Goal: Register for event/course

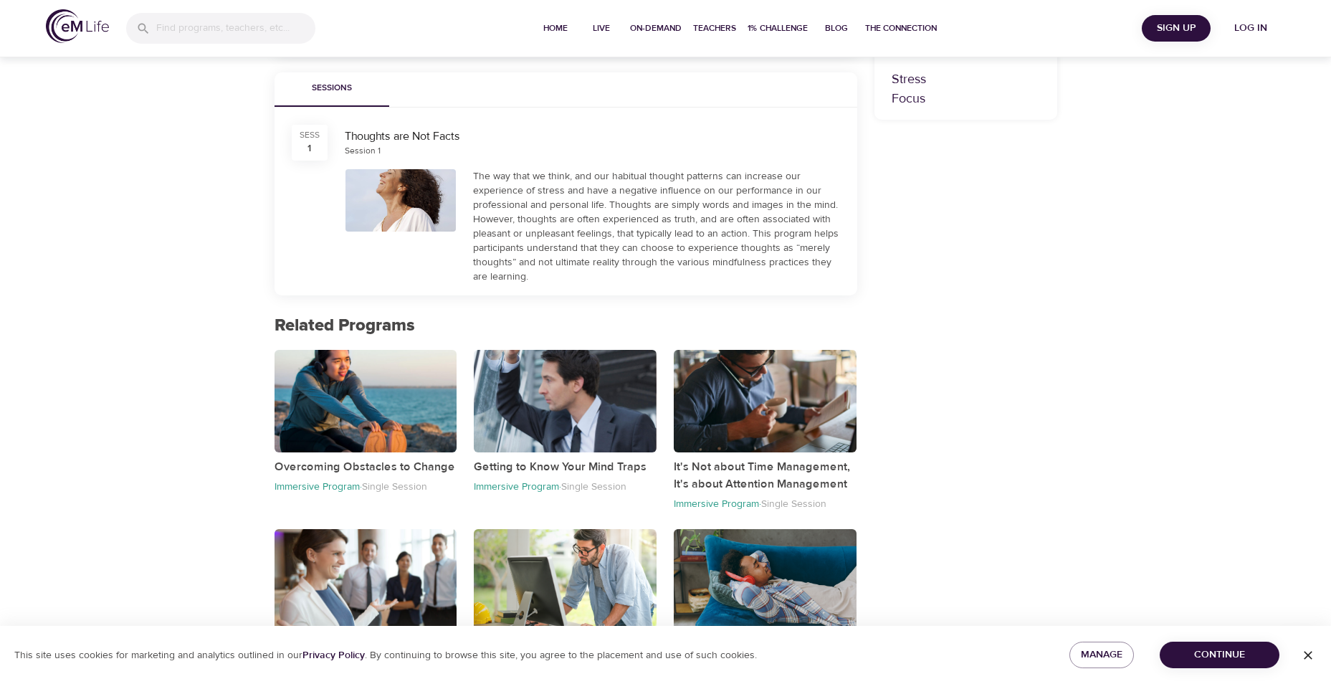
scroll to position [535, 0]
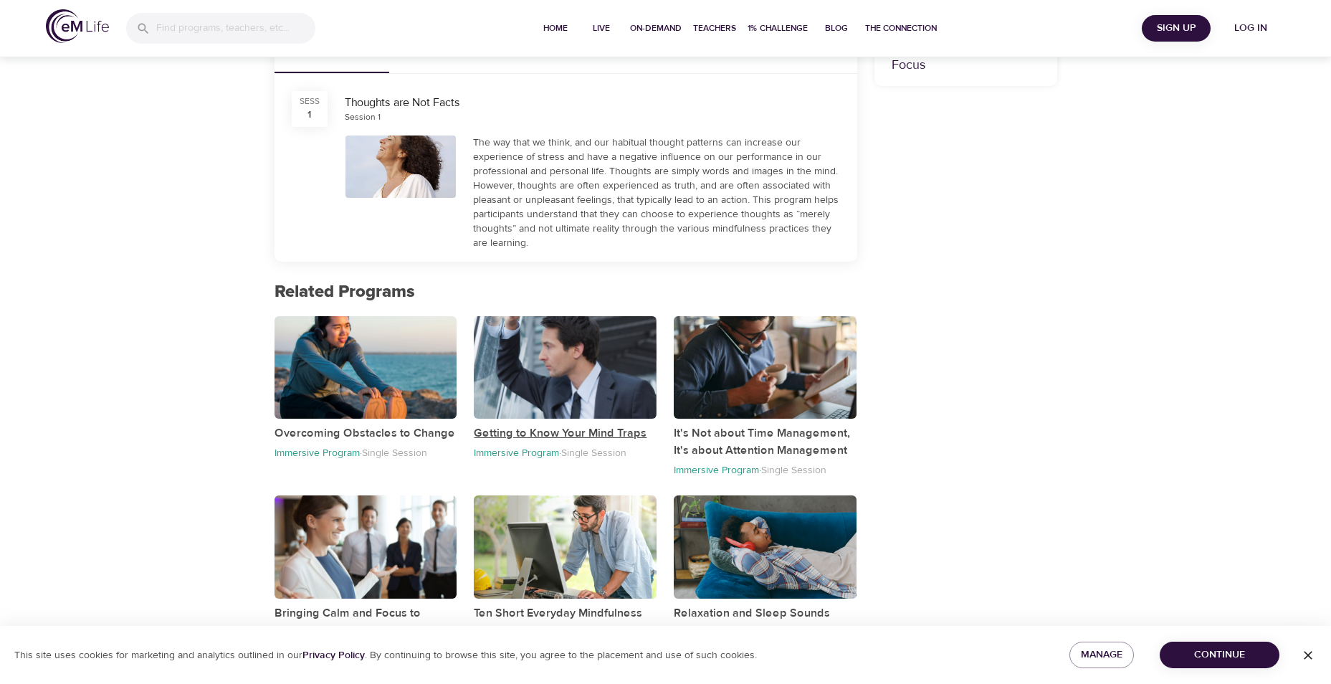
click at [551, 429] on p "Getting to Know Your Mind Traps" at bounding box center [565, 432] width 183 height 17
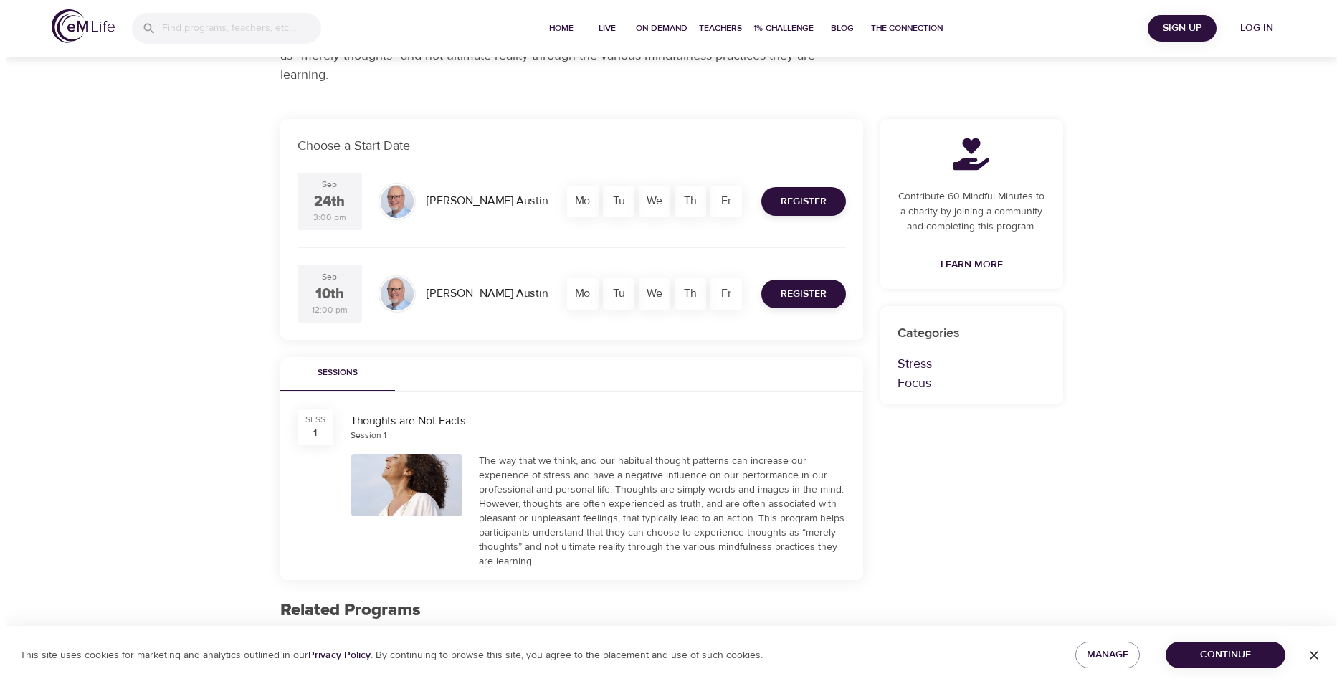
scroll to position [229, 0]
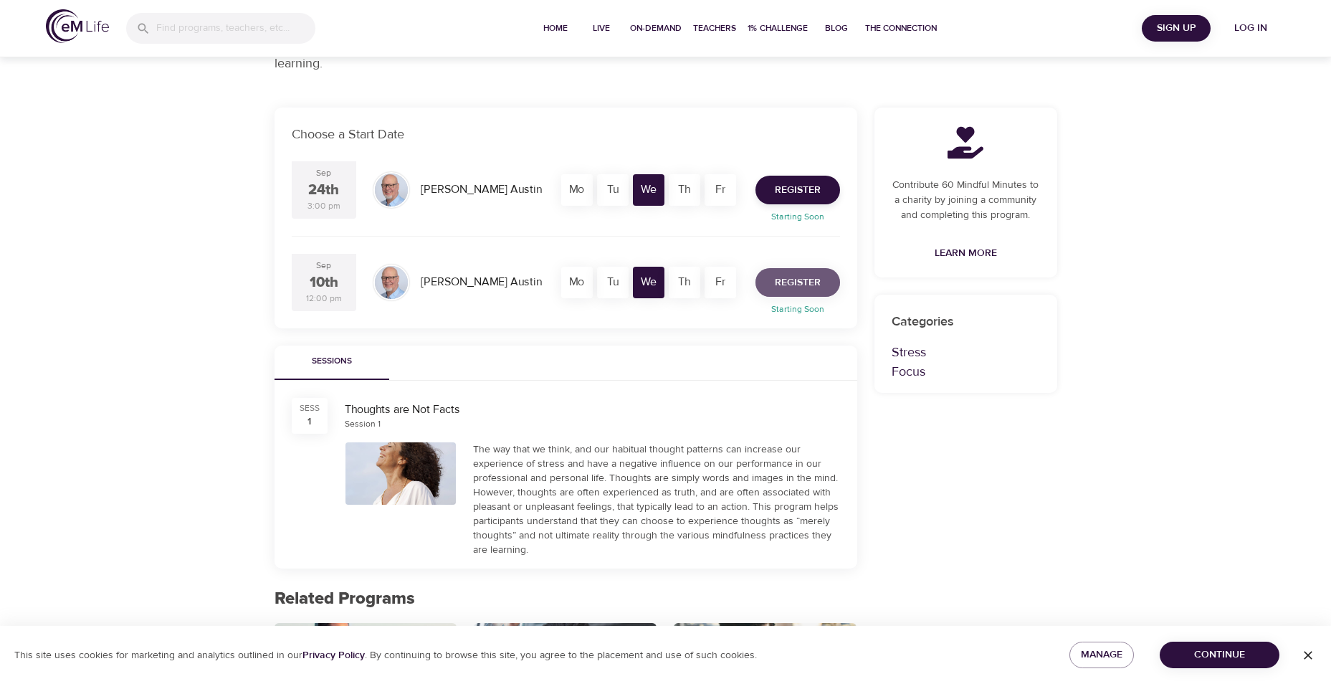
click at [801, 280] on span "Register" at bounding box center [798, 283] width 46 height 18
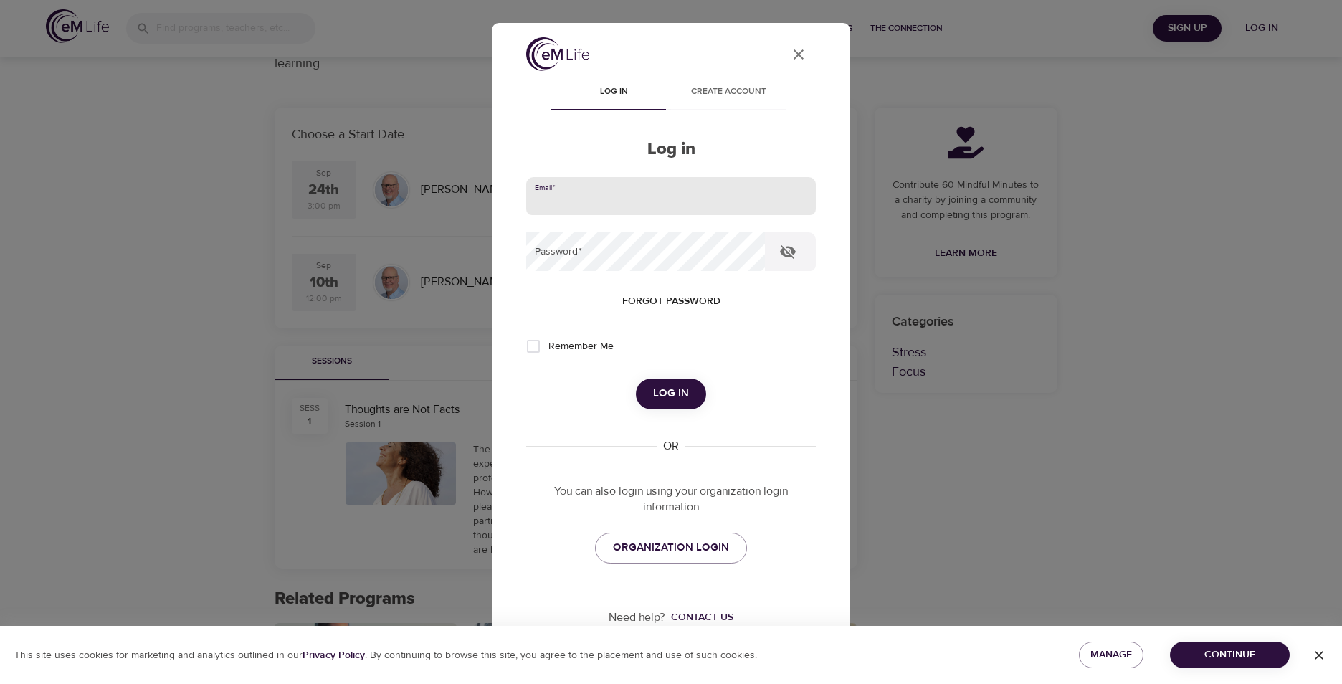
drag, startPoint x: 563, startPoint y: 191, endPoint x: 574, endPoint y: 208, distance: 20.7
click at [563, 191] on input "email" at bounding box center [671, 196] width 290 height 39
type input "Tdgrady@aetna.com"
click at [652, 546] on span "ORGANIZATION LOGIN" at bounding box center [671, 547] width 116 height 19
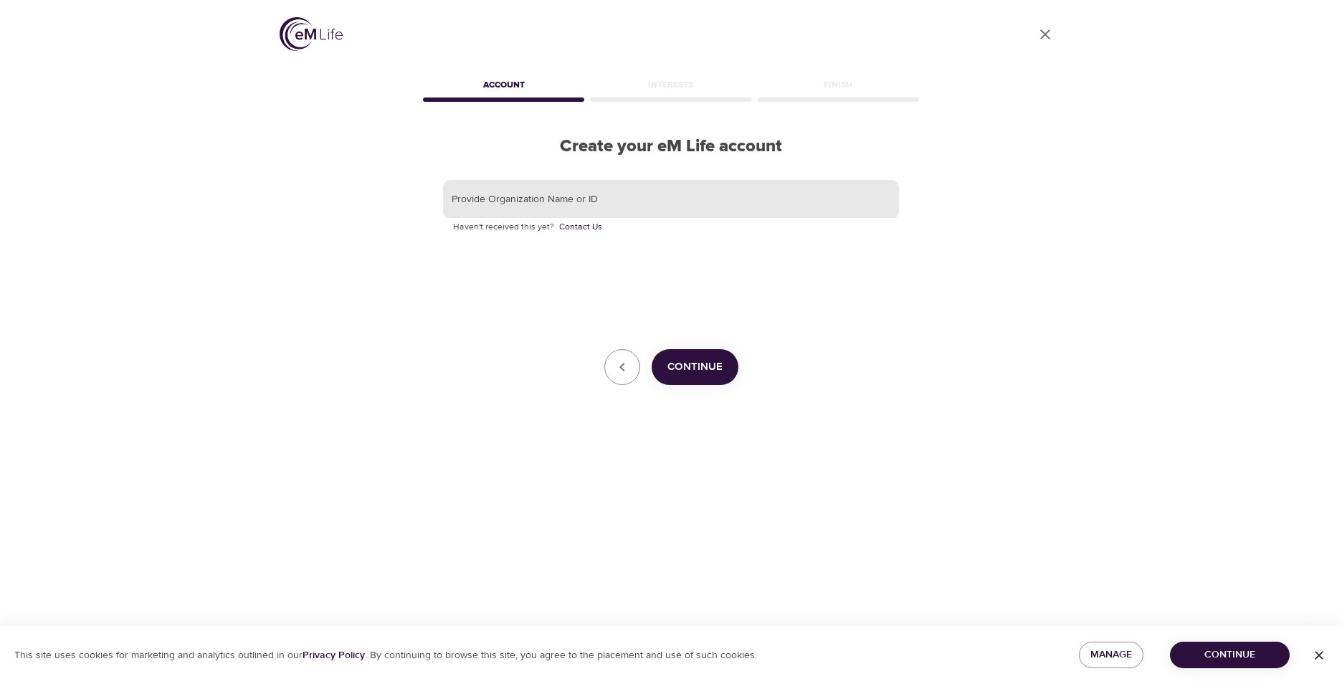
click at [457, 199] on input "text" at bounding box center [671, 199] width 456 height 39
type input "A608660"
click at [693, 371] on span "Continue" at bounding box center [694, 367] width 55 height 19
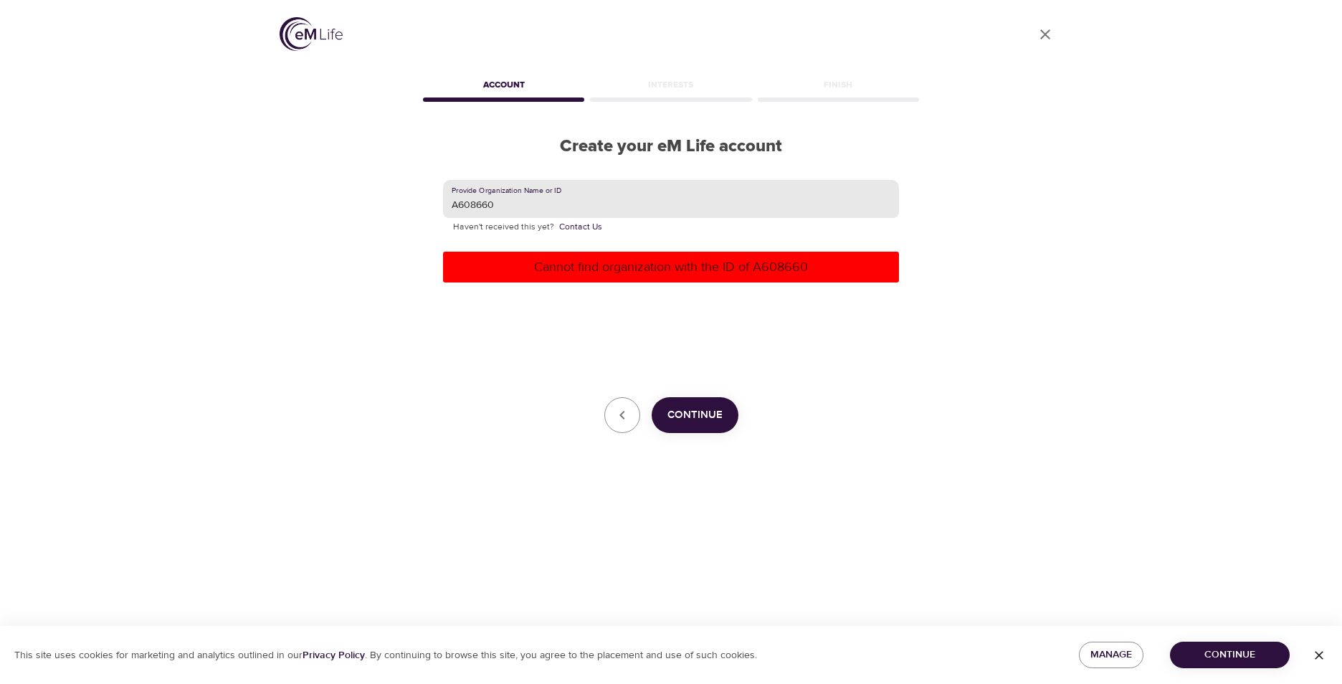
drag, startPoint x: 498, startPoint y: 201, endPoint x: 432, endPoint y: 199, distance: 66.0
click at [432, 199] on div "Provide Organization Name or ID A608660 Haven't received this yet? Contact Us C…" at bounding box center [671, 307] width 502 height 300
type input "CVS"
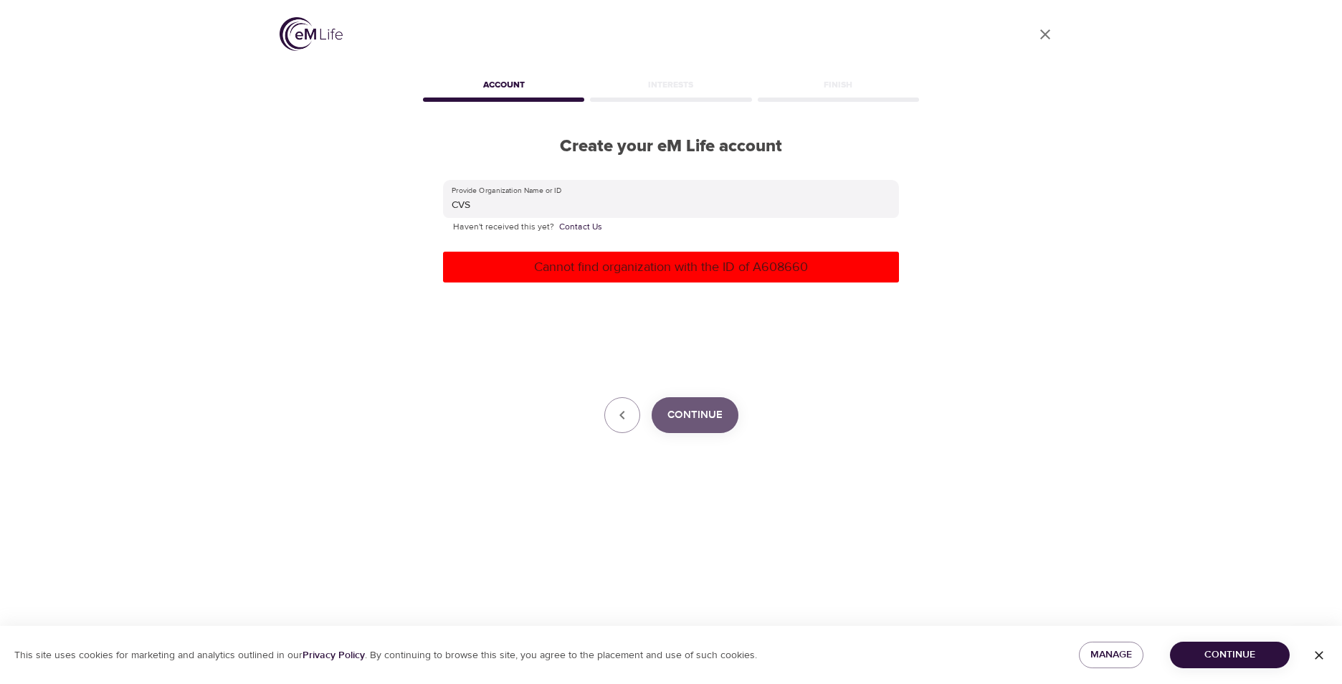
click at [712, 420] on span "Continue" at bounding box center [694, 415] width 55 height 19
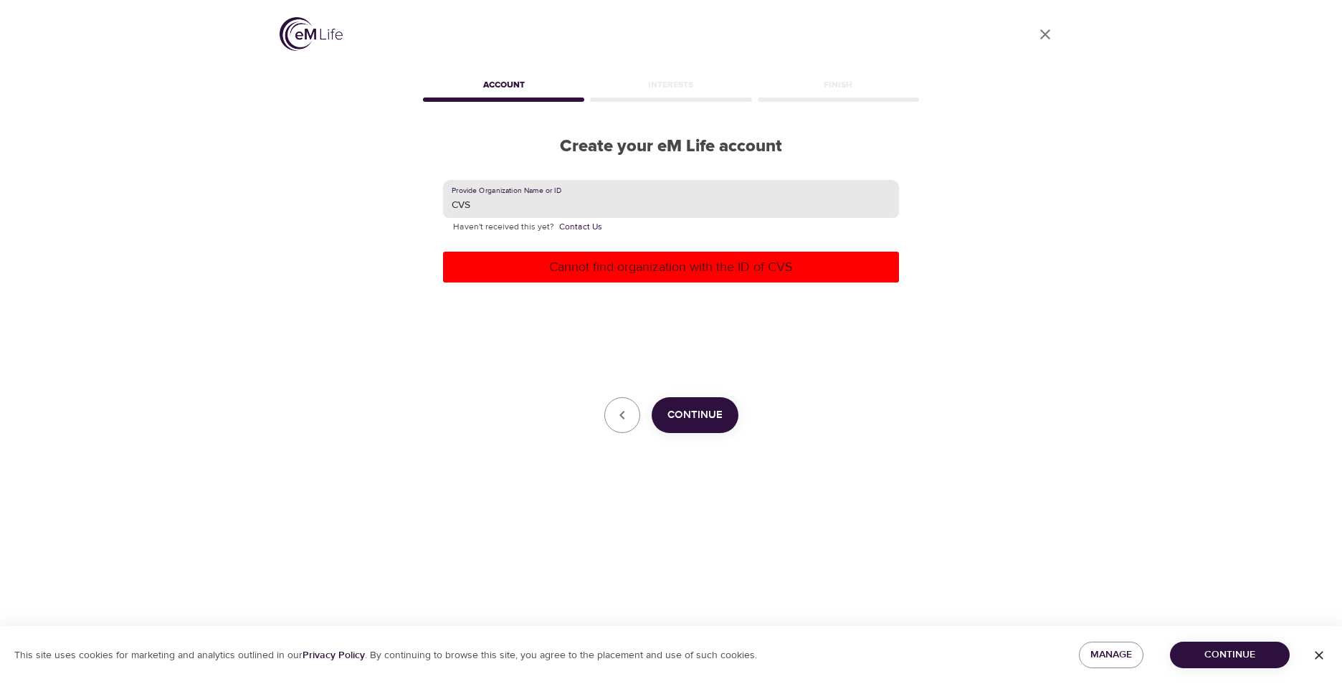
drag, startPoint x: 482, startPoint y: 205, endPoint x: 445, endPoint y: 207, distance: 36.6
click at [435, 205] on div "Provide Organization Name or ID CVS Haven't received this yet? Contact Us Canno…" at bounding box center [671, 307] width 502 height 300
